Goal: Task Accomplishment & Management: Complete application form

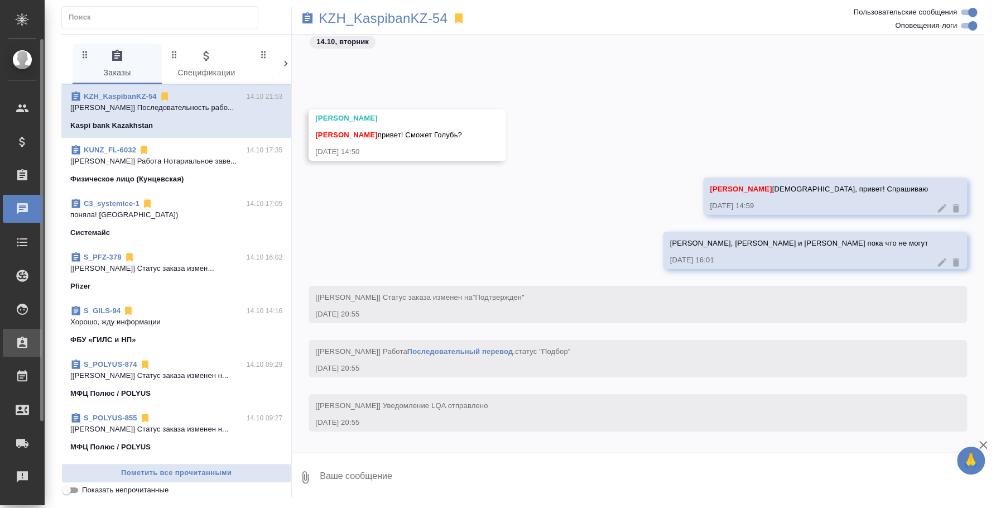
scroll to position [121, 0]
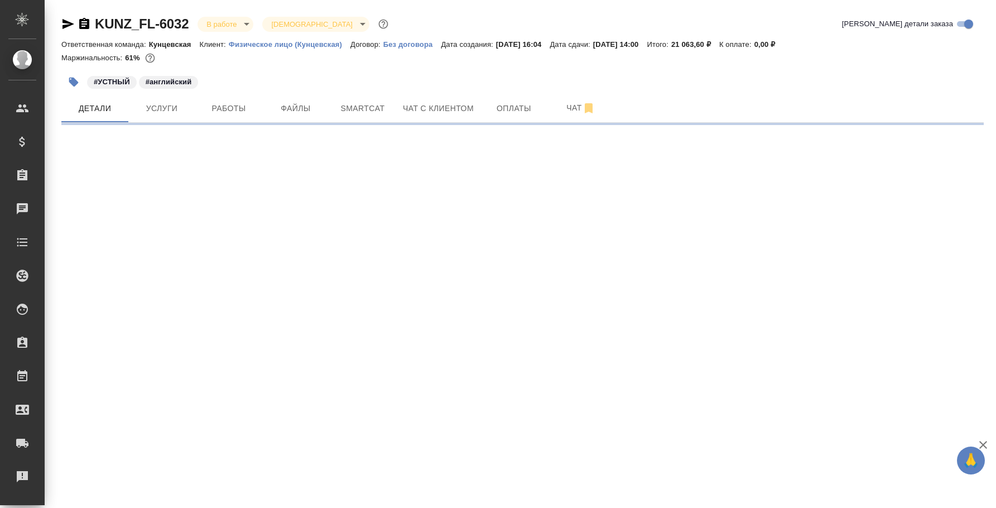
select select "RU"
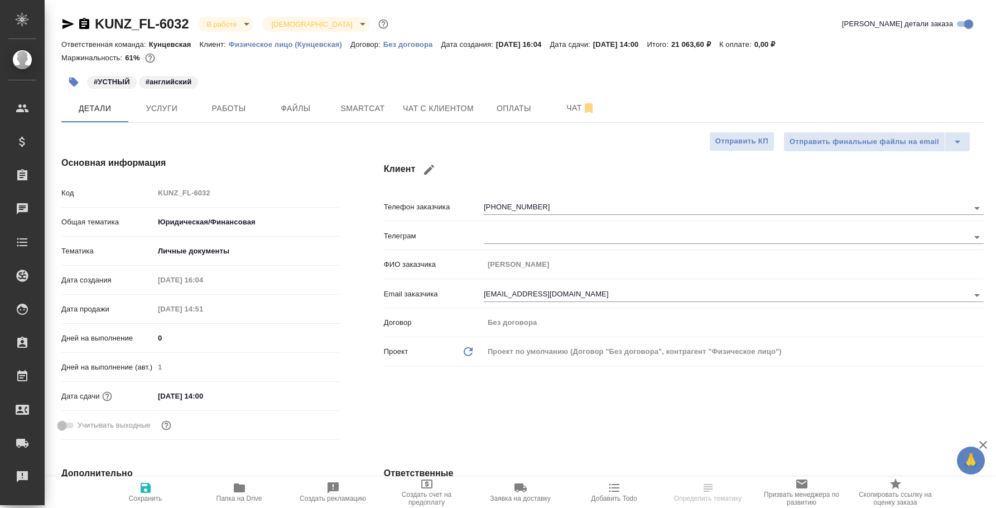
type textarea "x"
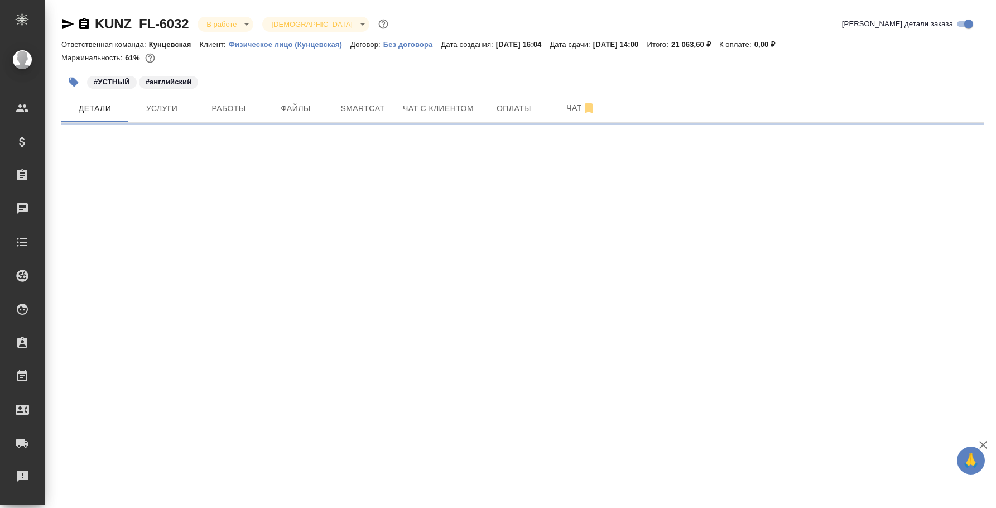
select select "RU"
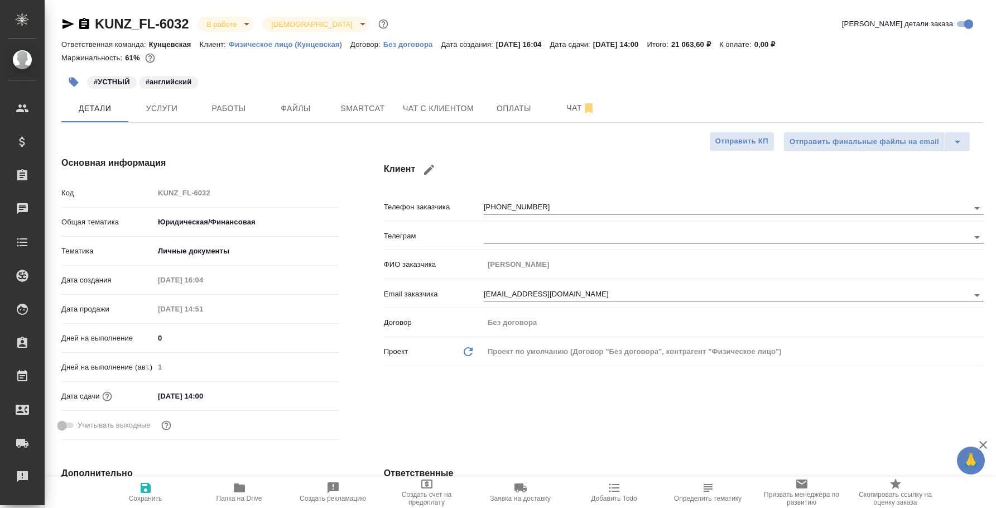
type textarea "x"
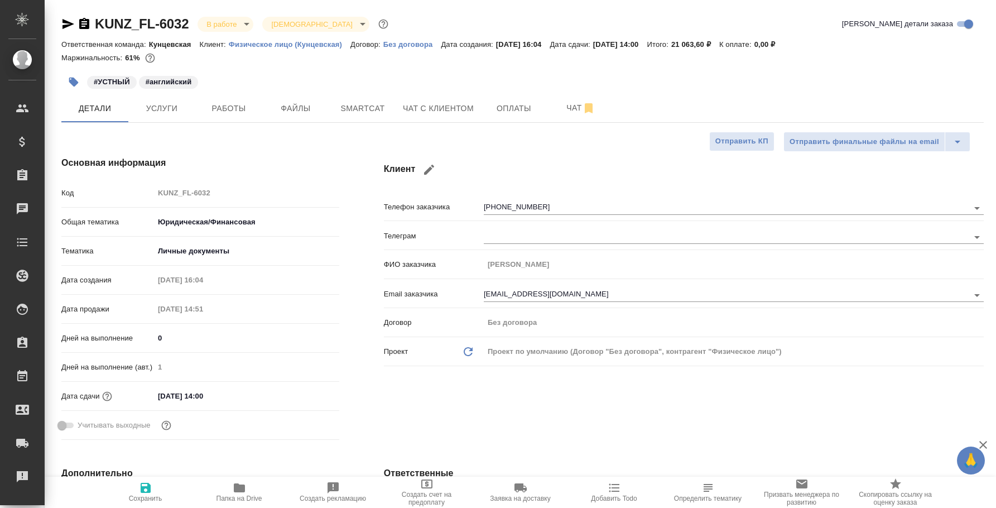
type textarea "x"
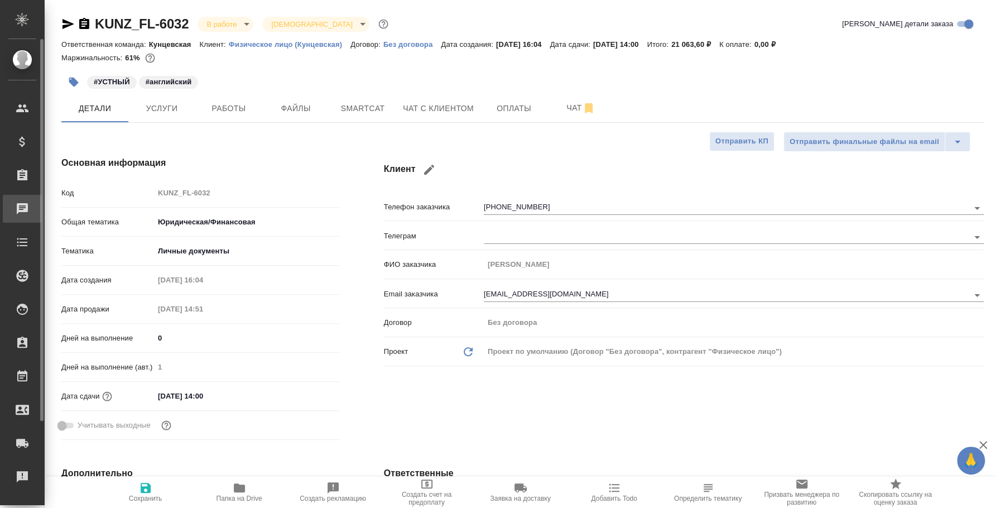
type textarea "x"
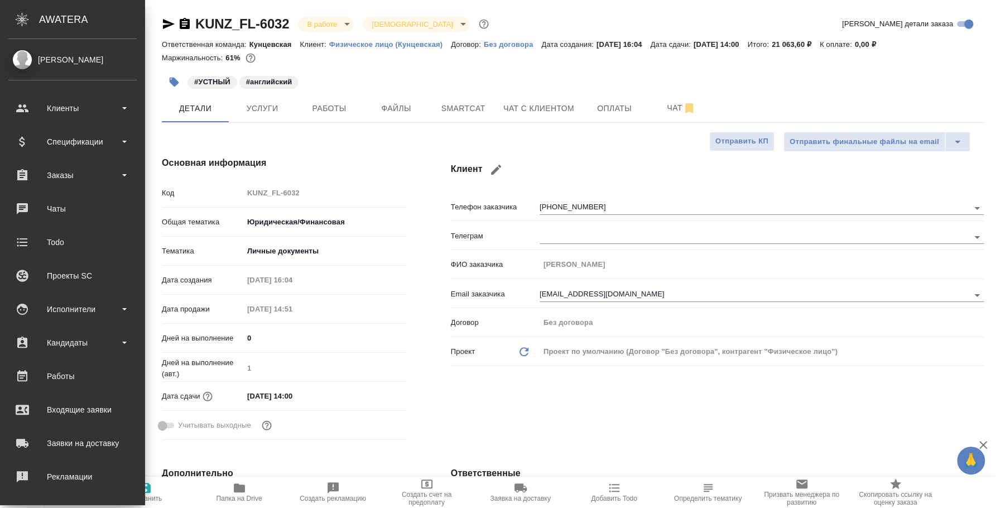
type textarea "x"
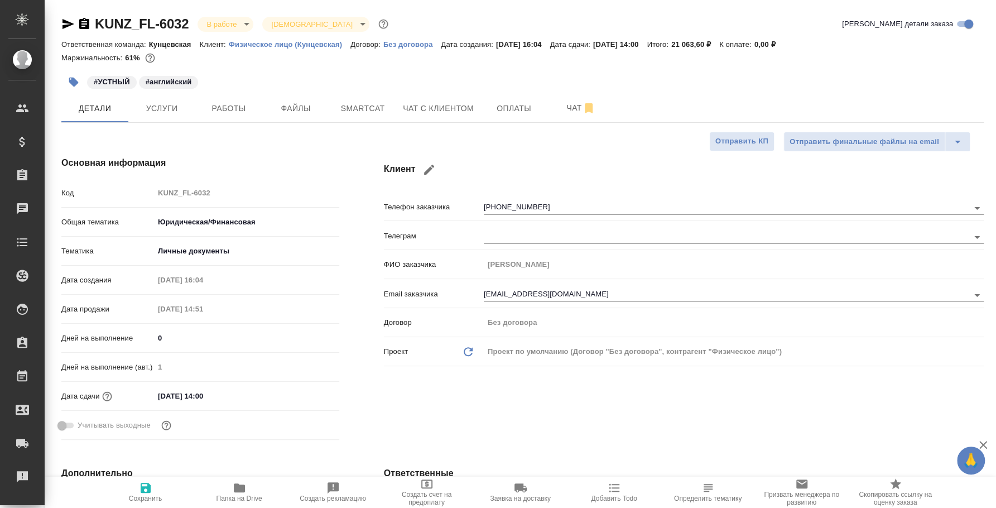
type textarea "x"
